Goal: Check status: Check status

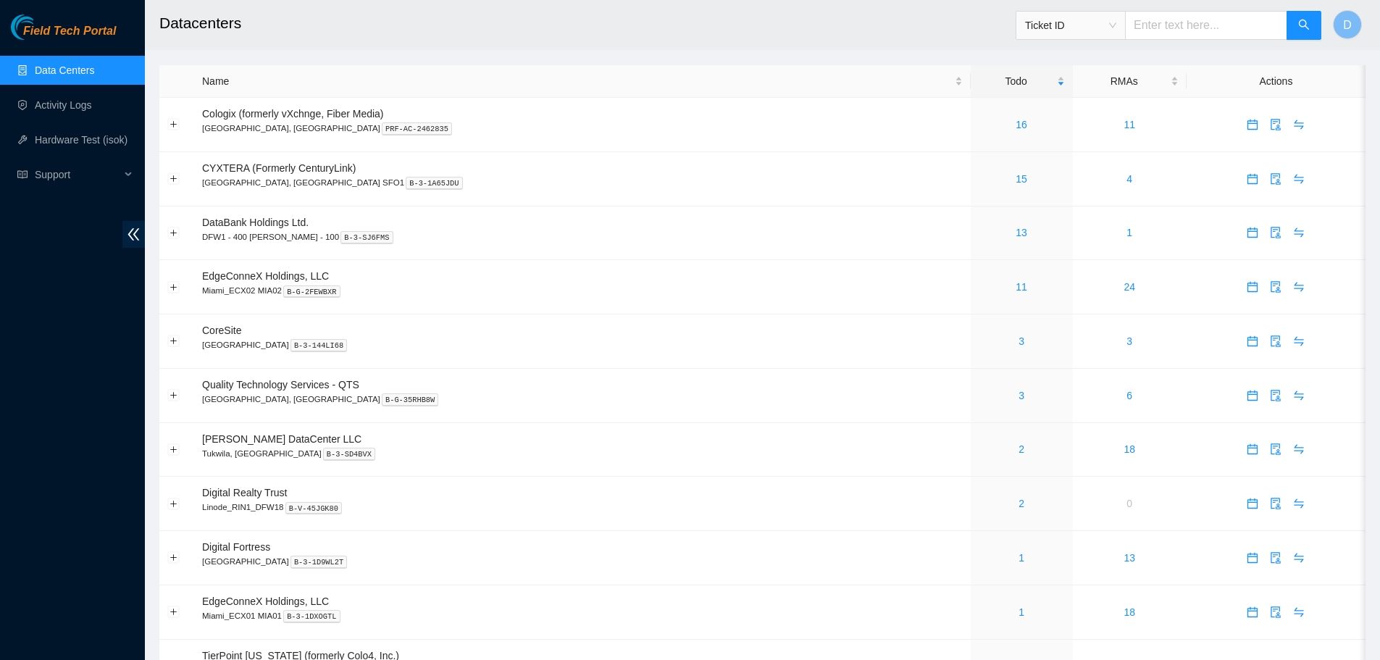
click at [1157, 25] on input "text" at bounding box center [1206, 25] width 162 height 29
paste input "B-V-5RFKE93"
type input "B-V-5RFKE93"
click at [1301, 32] on span "search" at bounding box center [1305, 26] width 12 height 14
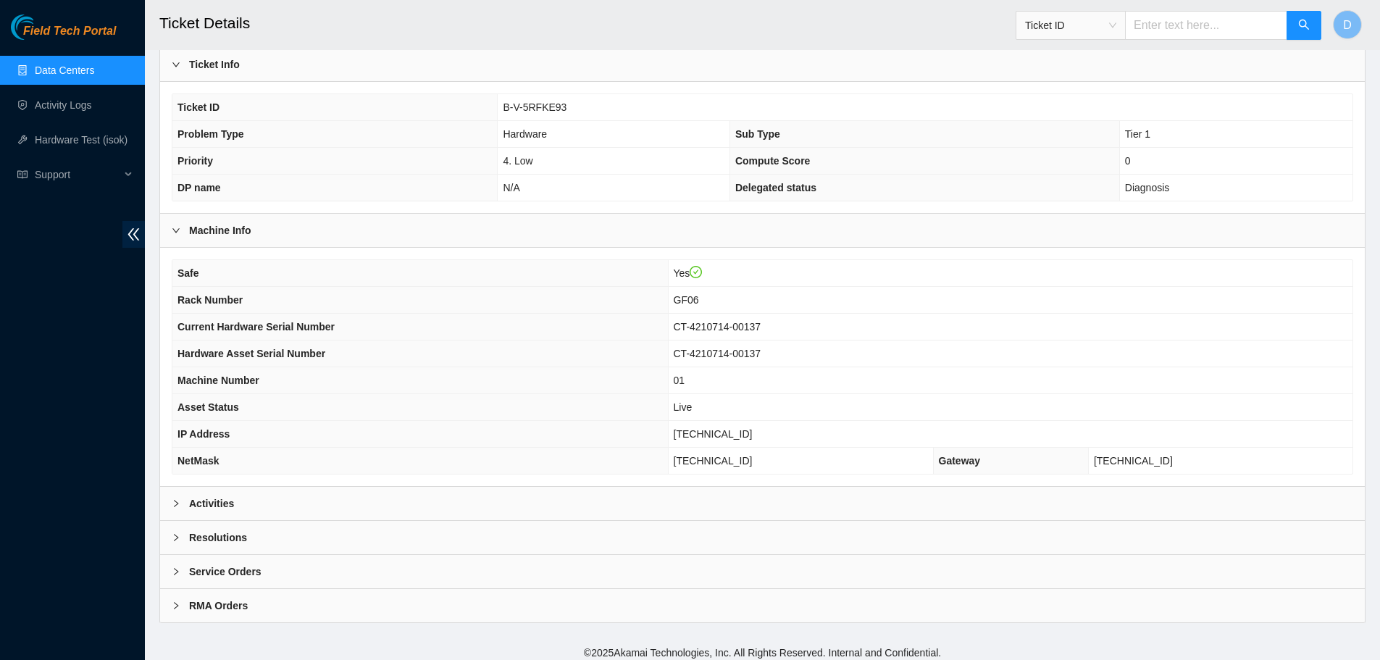
scroll to position [243, 0]
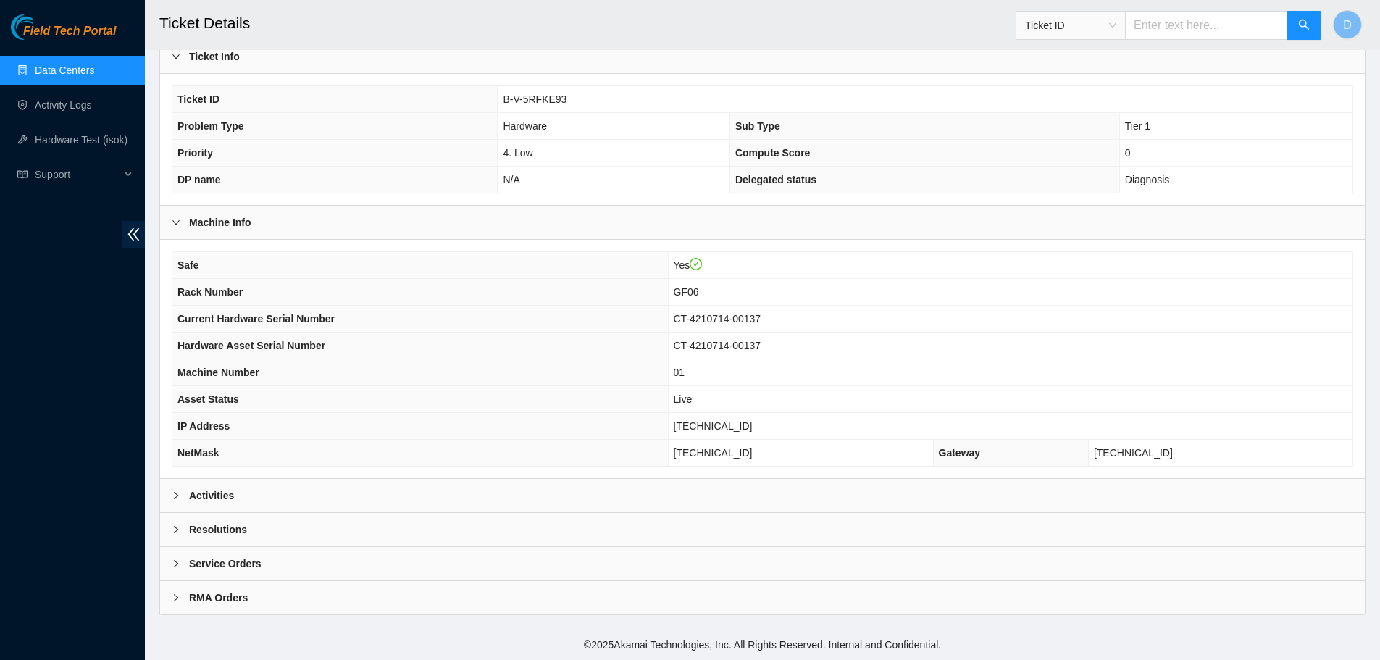
click at [172, 535] on div at bounding box center [180, 530] width 17 height 16
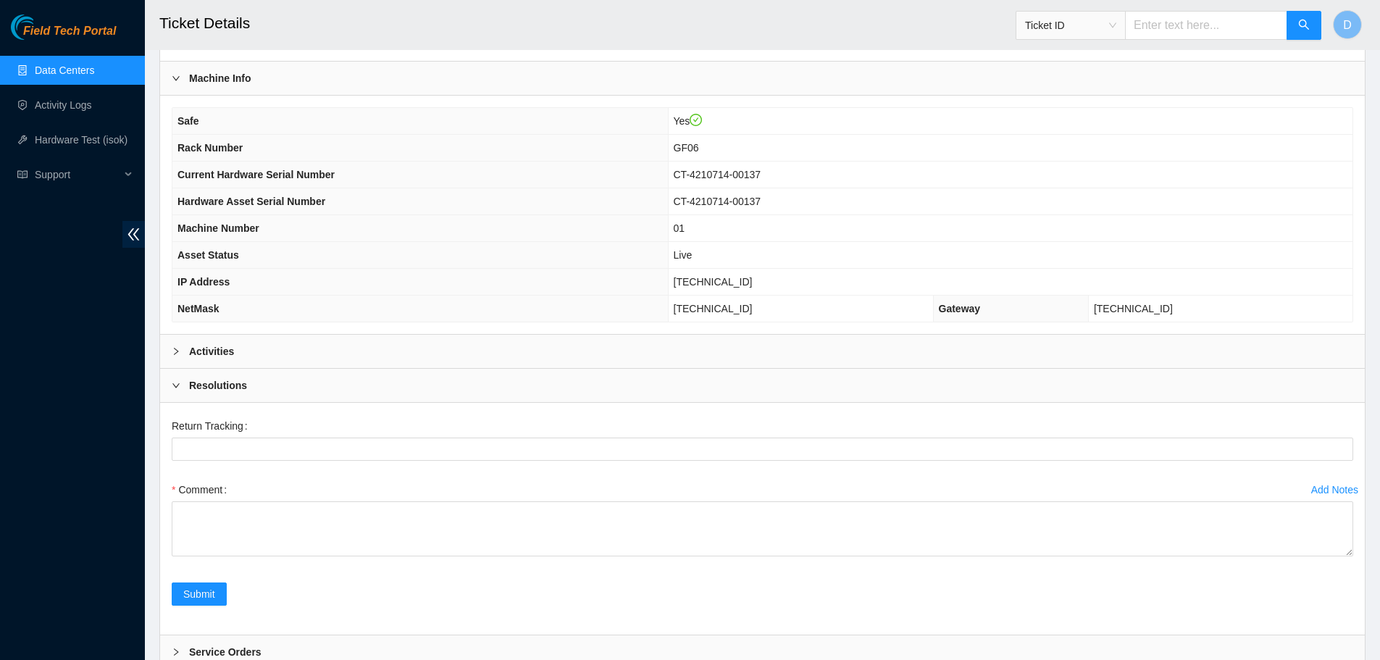
scroll to position [388, 0]
click at [1315, 488] on div "Add Notes" at bounding box center [1335, 489] width 47 height 10
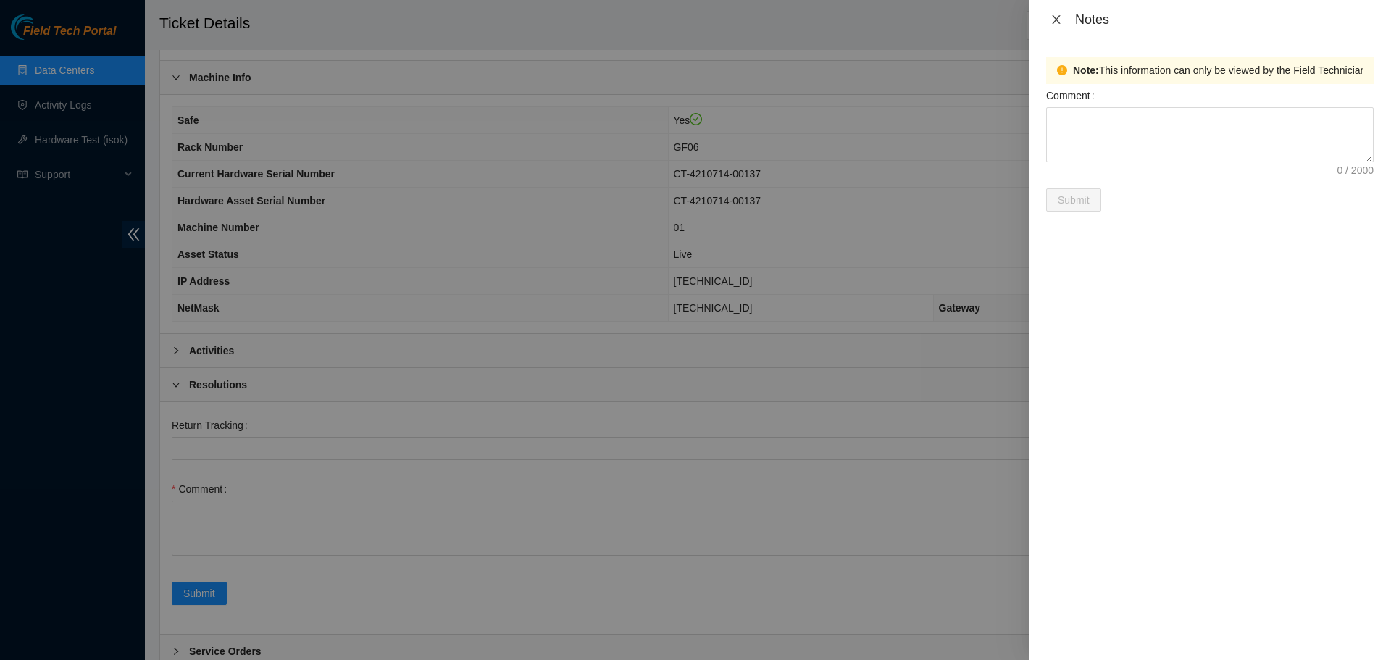
click at [1052, 23] on icon "close" at bounding box center [1057, 20] width 12 height 12
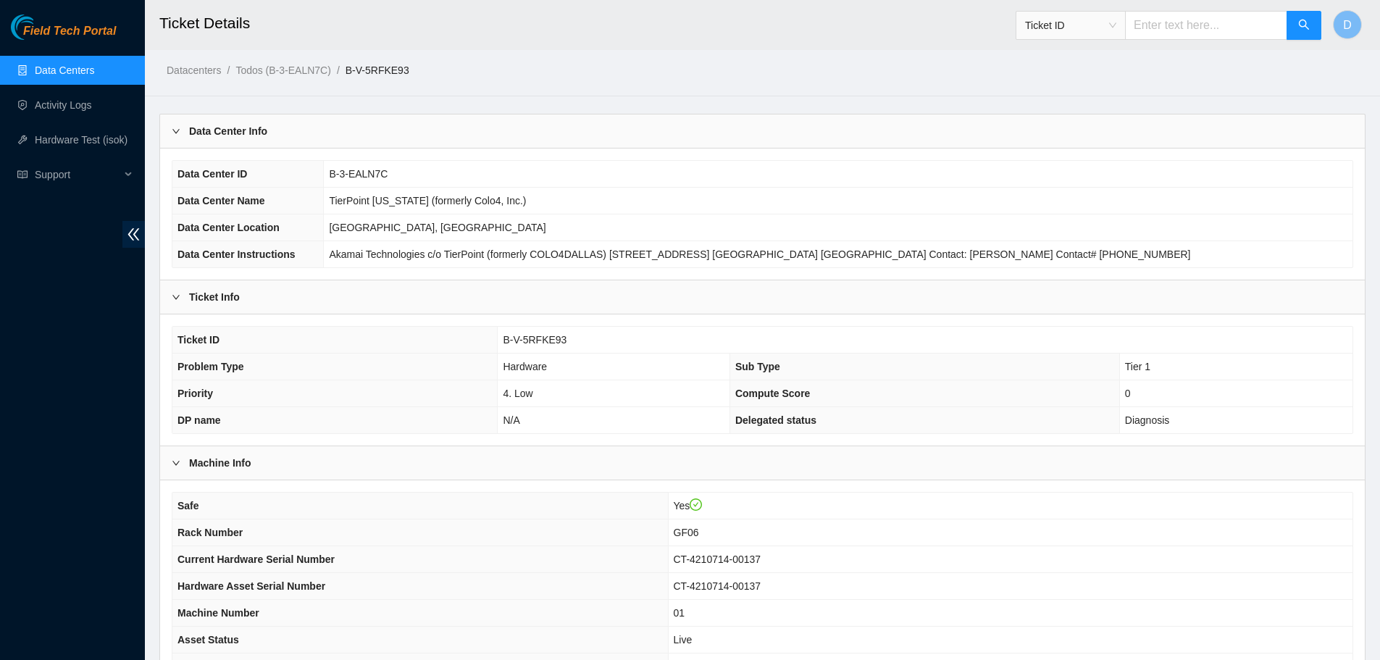
scroll to position [0, 0]
click at [727, 78] on ol "Datacenters / Todos (B-3-EALN7C) / B-V-5RFKE93 /" at bounding box center [619, 73] width 905 height 16
click at [535, 346] on span "B-V-5RFKE93" at bounding box center [535, 343] width 64 height 12
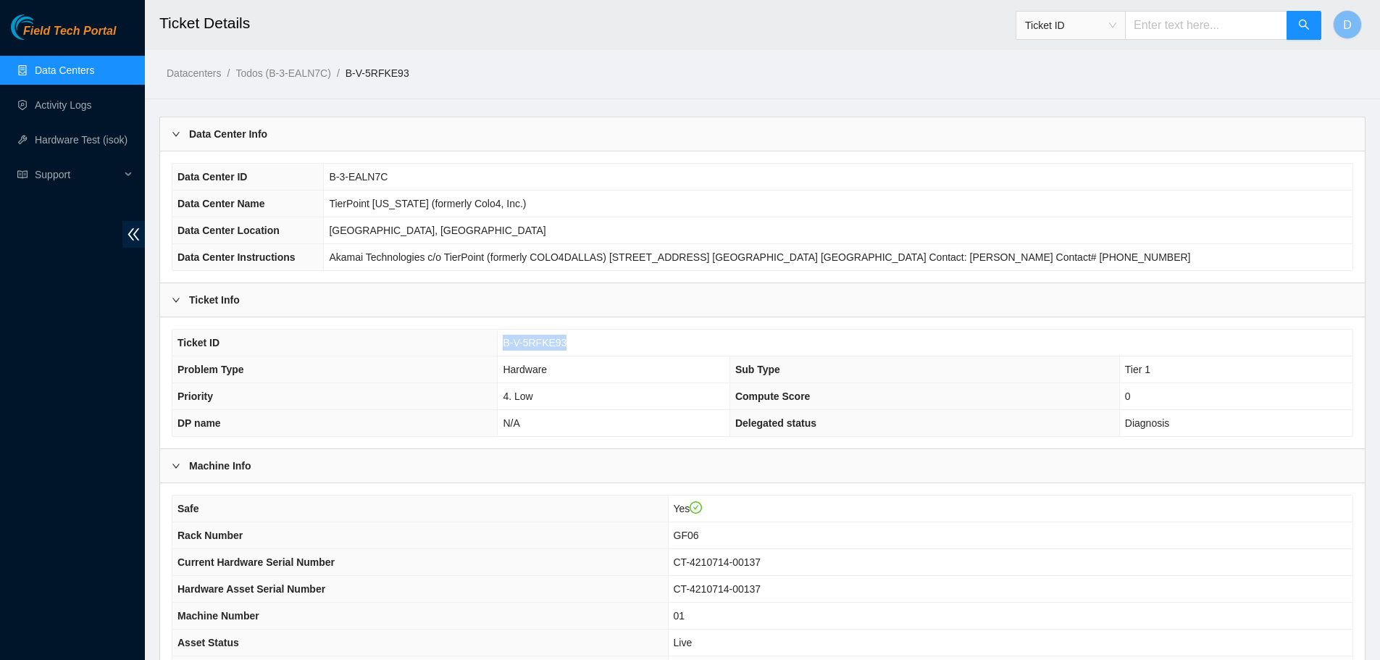
copy span "B-V-5RFKE93"
